Goal: Book appointment/travel/reservation

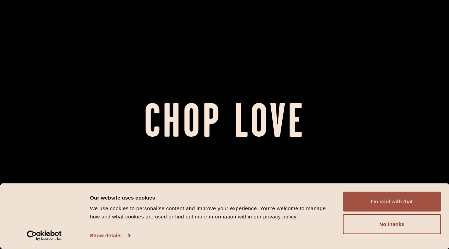
click at [372, 200] on button "I'm cool with that" at bounding box center [392, 202] width 98 height 20
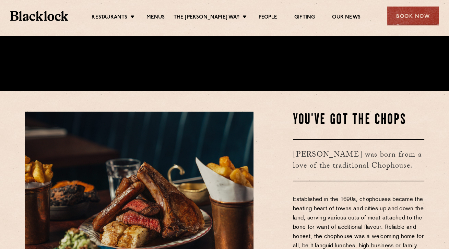
scroll to position [157, 0]
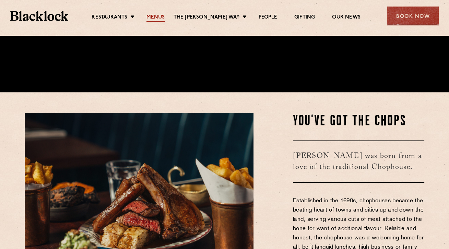
click at [160, 18] on link "Menus" at bounding box center [156, 18] width 19 height 8
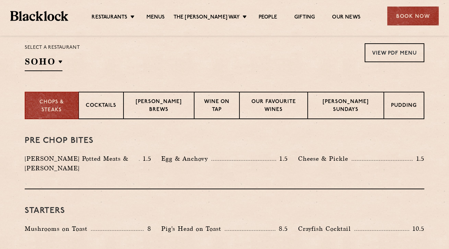
scroll to position [227, 0]
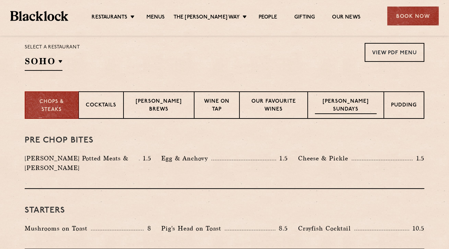
click at [351, 111] on p "[PERSON_NAME] Sundays" at bounding box center [346, 106] width 62 height 16
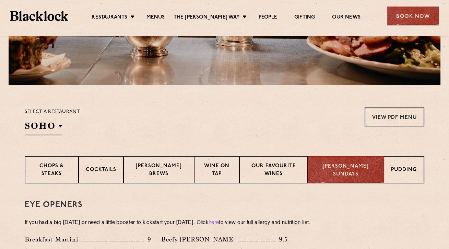
scroll to position [162, 0]
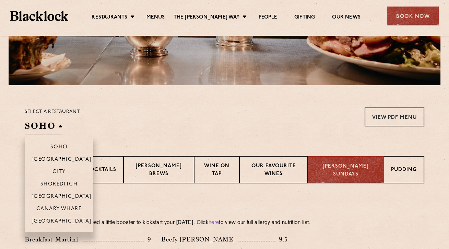
click at [51, 126] on h2 "SOHO" at bounding box center [44, 127] width 38 height 15
click at [56, 172] on p "City" at bounding box center [59, 172] width 13 height 7
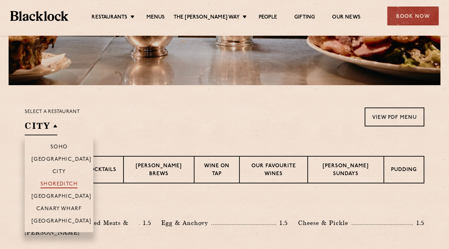
click at [55, 183] on p "Shoreditch" at bounding box center [59, 184] width 37 height 7
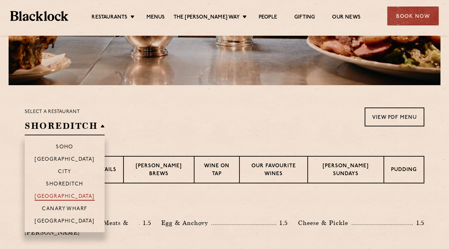
click at [54, 196] on p "[GEOGRAPHIC_DATA]" at bounding box center [65, 197] width 60 height 7
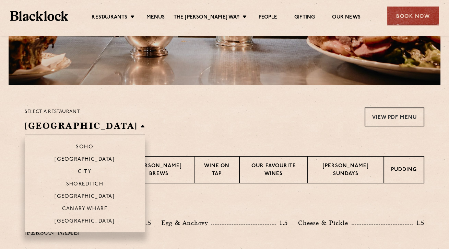
click at [59, 205] on li "Canary Wharf" at bounding box center [85, 208] width 120 height 12
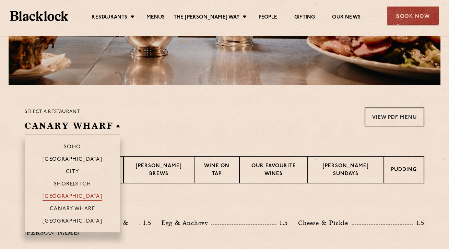
click at [86, 194] on p "[GEOGRAPHIC_DATA]" at bounding box center [73, 197] width 60 height 7
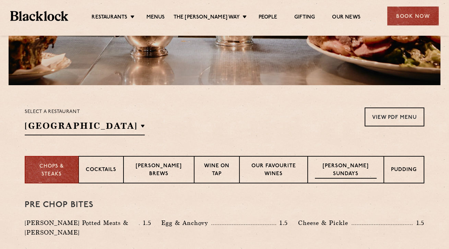
click at [342, 162] on div "Blacklock Sundays" at bounding box center [346, 169] width 76 height 27
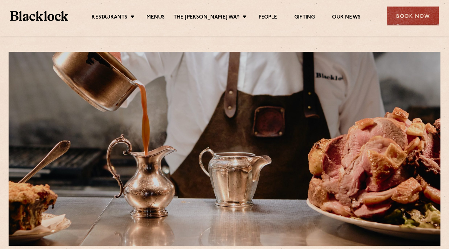
scroll to position [0, 0]
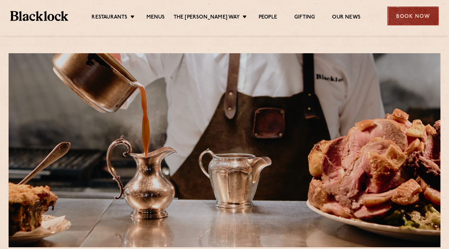
click at [401, 13] on div "Book Now" at bounding box center [413, 16] width 51 height 19
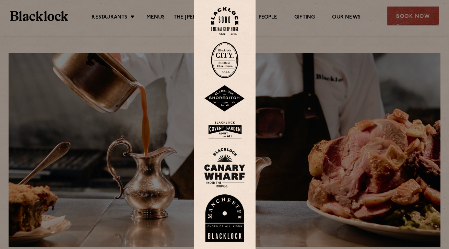
click at [224, 21] on img at bounding box center [224, 21] width 27 height 28
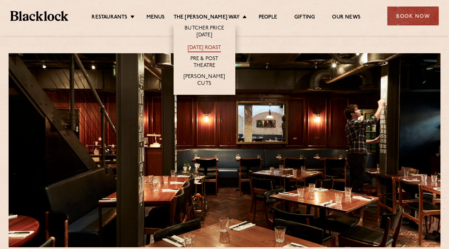
click at [216, 45] on link "[DATE] Roast" at bounding box center [204, 49] width 33 height 8
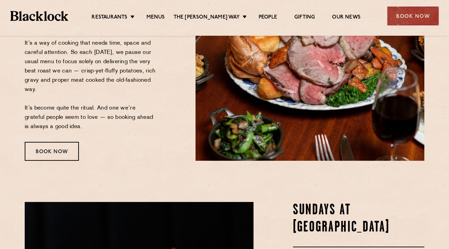
scroll to position [170, 0]
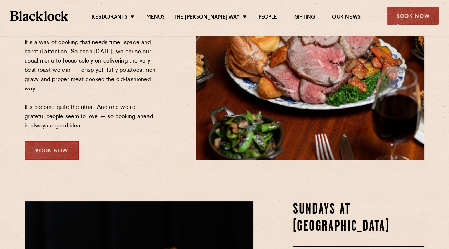
click at [58, 151] on div "Book Now" at bounding box center [52, 150] width 54 height 19
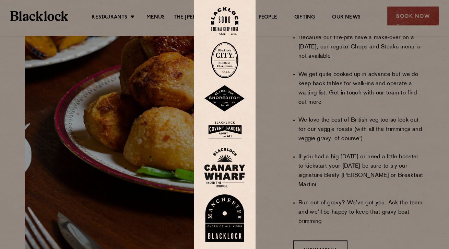
scroll to position [535, 0]
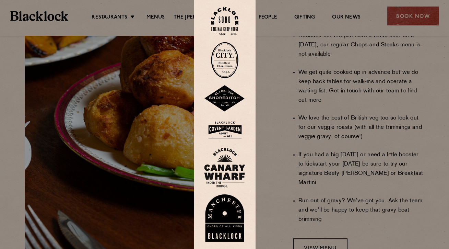
click at [232, 23] on img at bounding box center [224, 21] width 27 height 28
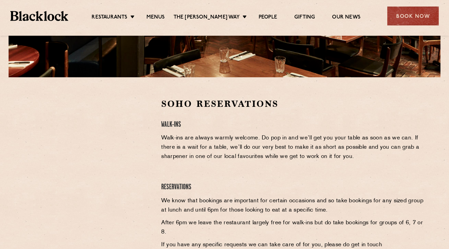
scroll to position [169, 0]
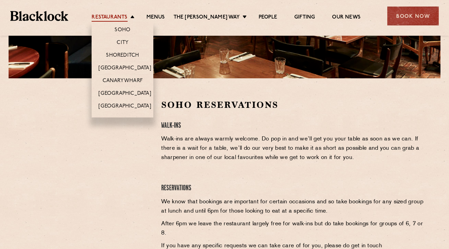
click at [115, 18] on link "Restaurants" at bounding box center [110, 18] width 36 height 8
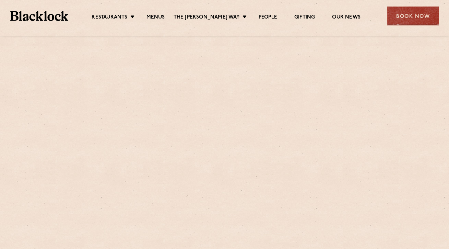
click at [126, 66] on div at bounding box center [225, 150] width 432 height 194
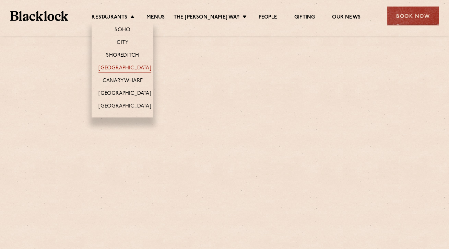
click at [127, 66] on link "[GEOGRAPHIC_DATA]" at bounding box center [125, 69] width 53 height 8
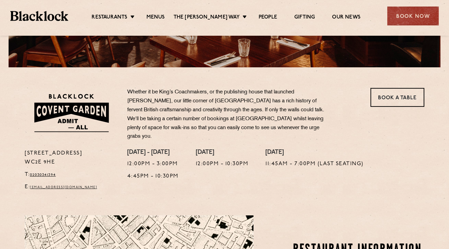
scroll to position [181, 0]
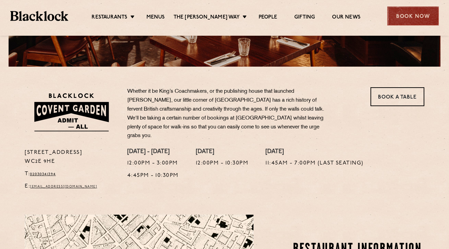
click at [407, 18] on div "Book Now" at bounding box center [413, 16] width 51 height 19
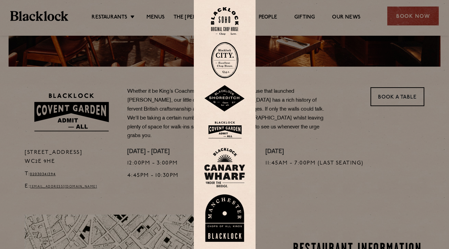
click at [229, 128] on img at bounding box center [224, 130] width 41 height 22
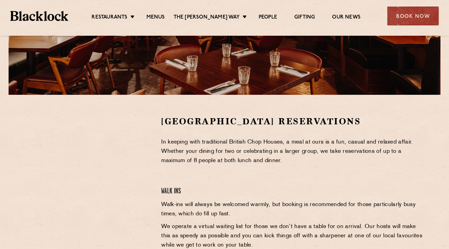
scroll to position [153, 0]
